Goal: Information Seeking & Learning: Check status

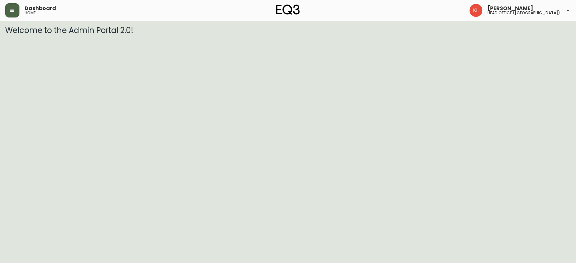
click at [12, 13] on button "button" at bounding box center [12, 10] width 14 height 14
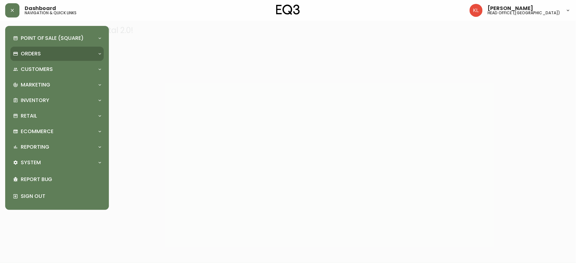
click at [26, 50] on div "Orders" at bounding box center [56, 54] width 93 height 14
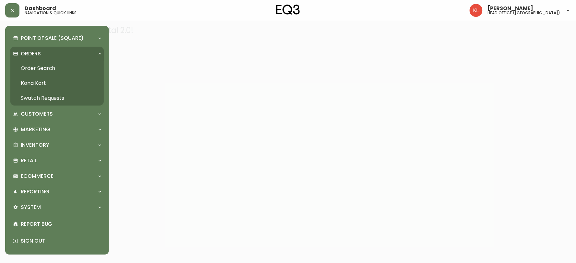
click at [40, 63] on link "Order Search" at bounding box center [56, 68] width 93 height 15
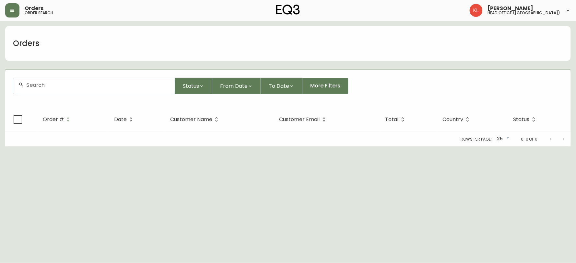
click at [50, 87] on input "text" at bounding box center [97, 85] width 143 height 6
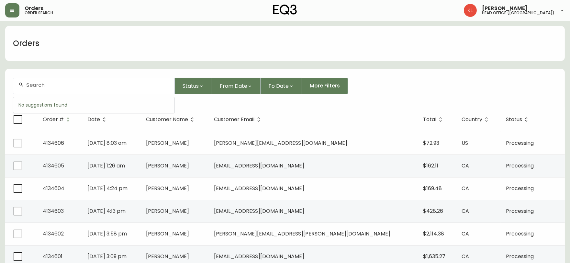
paste input "[PERSON_NAME][EMAIL_ADDRESS][DOMAIN_NAME]"
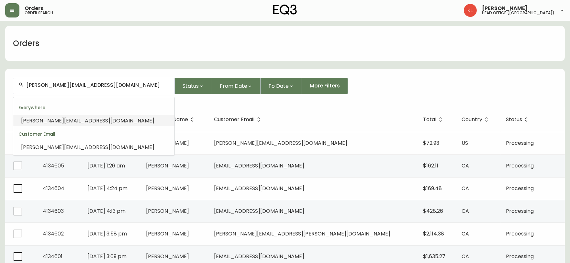
click at [85, 118] on span "[PERSON_NAME][EMAIL_ADDRESS][DOMAIN_NAME]" at bounding box center [87, 120] width 133 height 7
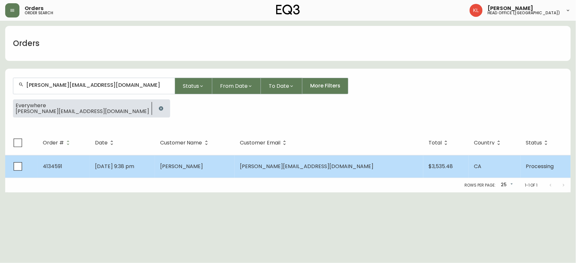
type input "[PERSON_NAME][EMAIL_ADDRESS][DOMAIN_NAME]"
click at [203, 166] on span "[PERSON_NAME]" at bounding box center [181, 166] width 43 height 7
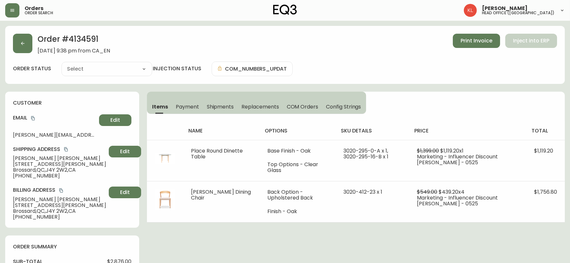
type input "Processing"
select select "PROCESSING"
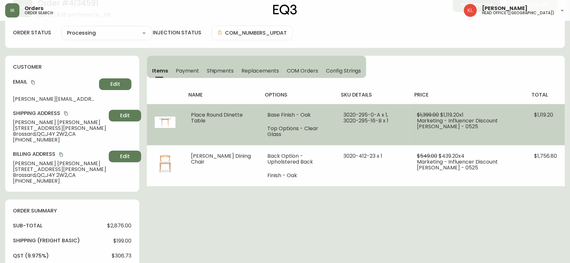
scroll to position [72, 0]
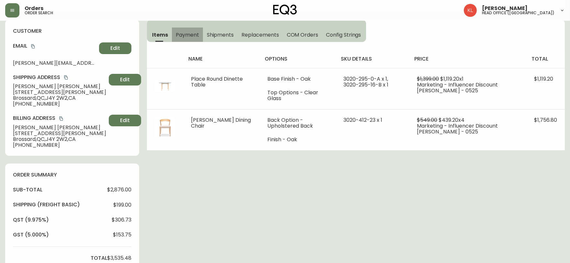
click at [190, 36] on span "Payment" at bounding box center [187, 34] width 23 height 7
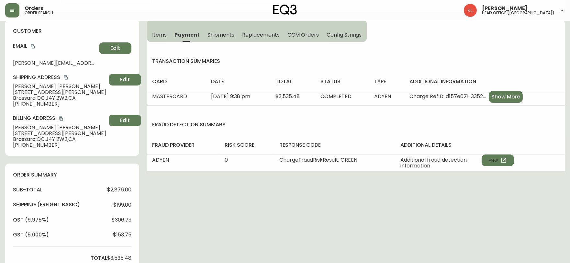
click at [221, 33] on span "Shipments" at bounding box center [221, 34] width 27 height 7
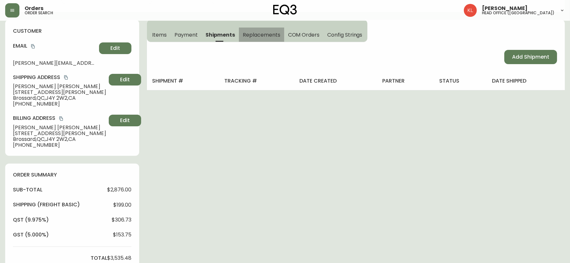
click at [252, 36] on span "Replacements" at bounding box center [261, 34] width 37 height 7
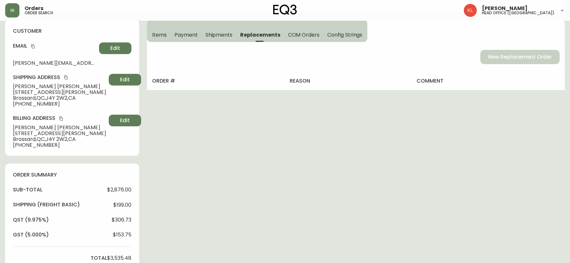
click at [300, 35] on span "COM Orders" at bounding box center [304, 34] width 32 height 7
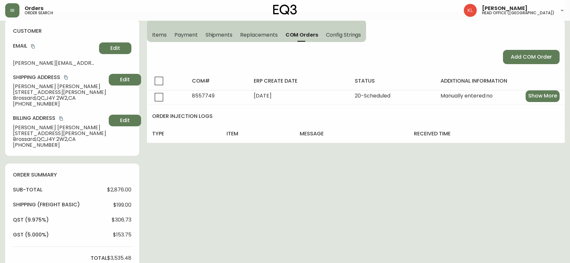
click at [328, 31] on span "Config Strings" at bounding box center [343, 34] width 35 height 7
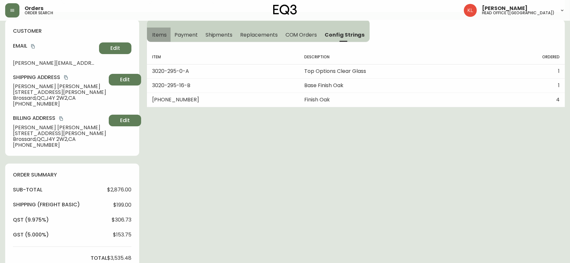
click at [165, 34] on span "Items" at bounding box center [159, 34] width 15 height 7
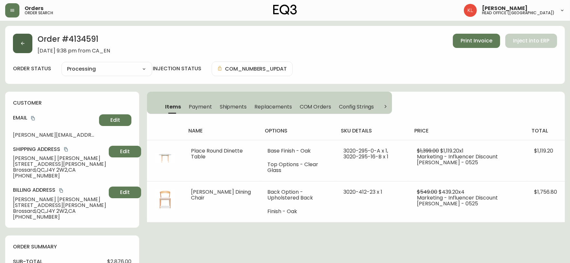
click at [19, 50] on button "button" at bounding box center [22, 43] width 19 height 19
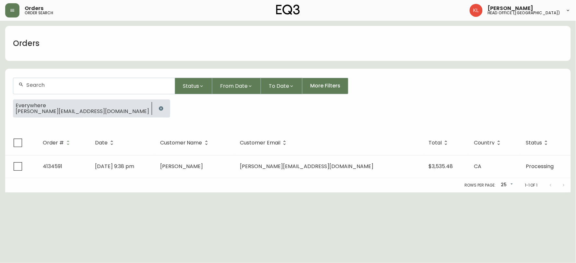
click at [159, 109] on icon "button" at bounding box center [161, 108] width 4 height 4
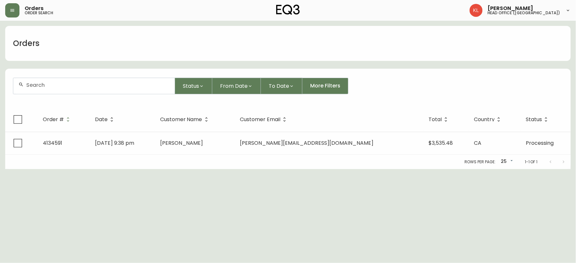
click at [111, 85] on input "text" at bounding box center [97, 85] width 143 height 6
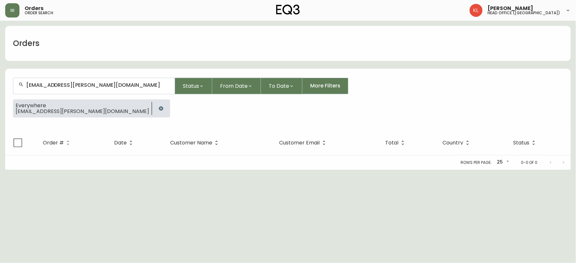
type input "[EMAIL_ADDRESS][PERSON_NAME][DOMAIN_NAME]"
click at [154, 108] on button "button" at bounding box center [160, 108] width 13 height 13
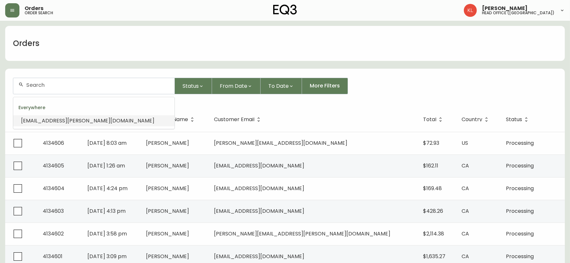
click at [71, 84] on input "text" at bounding box center [97, 85] width 143 height 6
paste input "4132983"
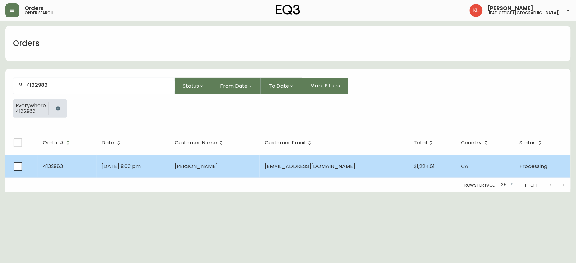
type input "4132983"
click at [221, 173] on td "[PERSON_NAME]" at bounding box center [215, 166] width 90 height 23
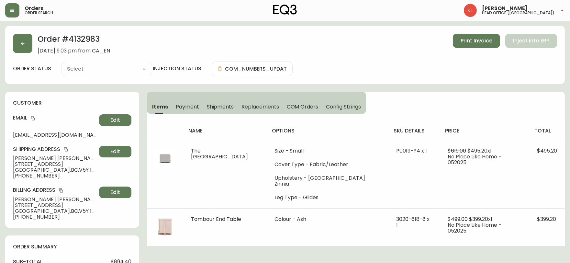
type input "Processing"
select select "PROCESSING"
